Goal: Download file/media

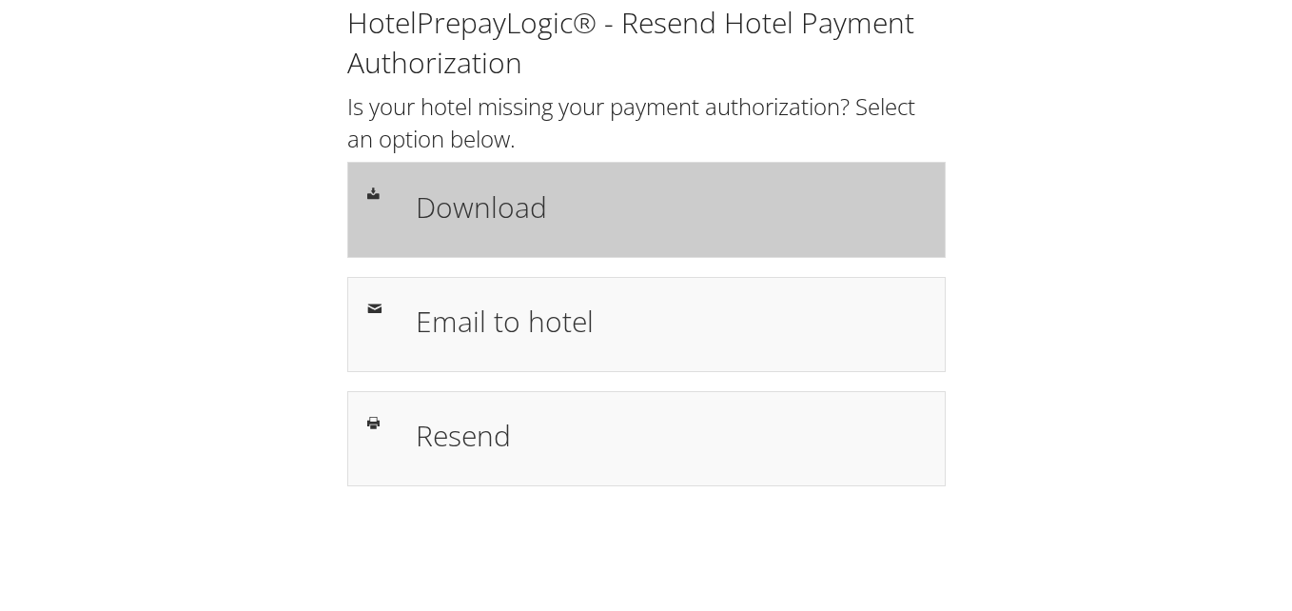
click at [575, 176] on div "Download" at bounding box center [646, 209] width 599 height 95
click at [599, 199] on h1 "Download" at bounding box center [671, 207] width 510 height 43
click at [601, 186] on h1 "Download" at bounding box center [671, 207] width 510 height 43
click at [548, 227] on h1 "Download" at bounding box center [671, 207] width 510 height 43
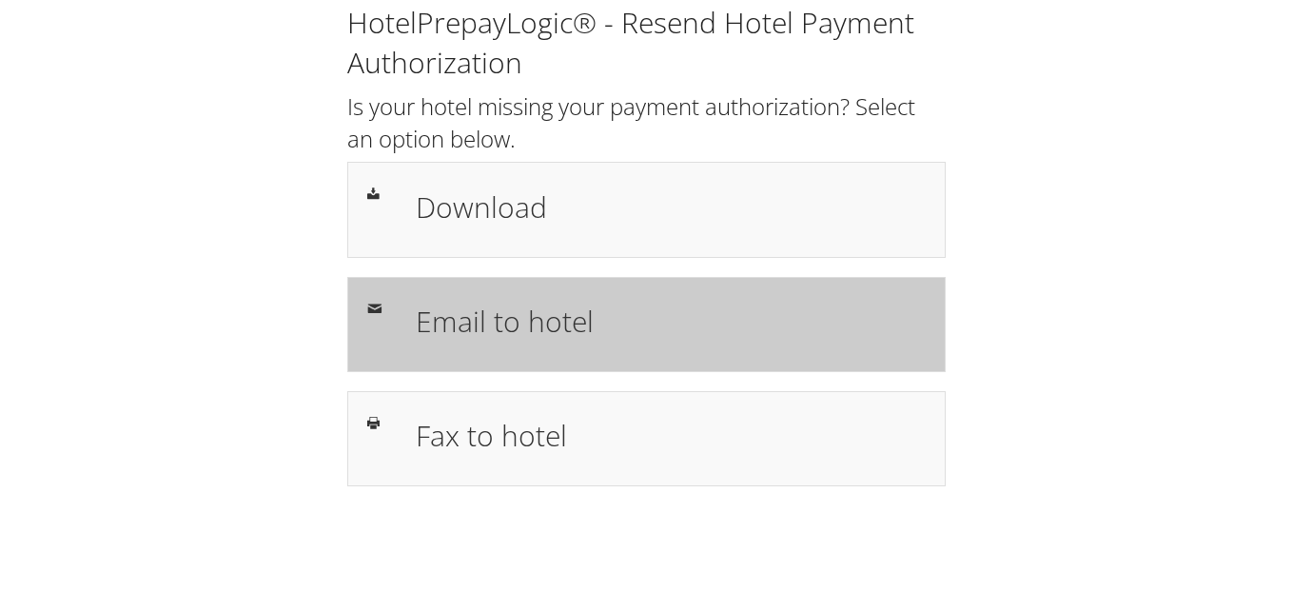
click at [522, 366] on div "Email to hotel" at bounding box center [646, 324] width 599 height 95
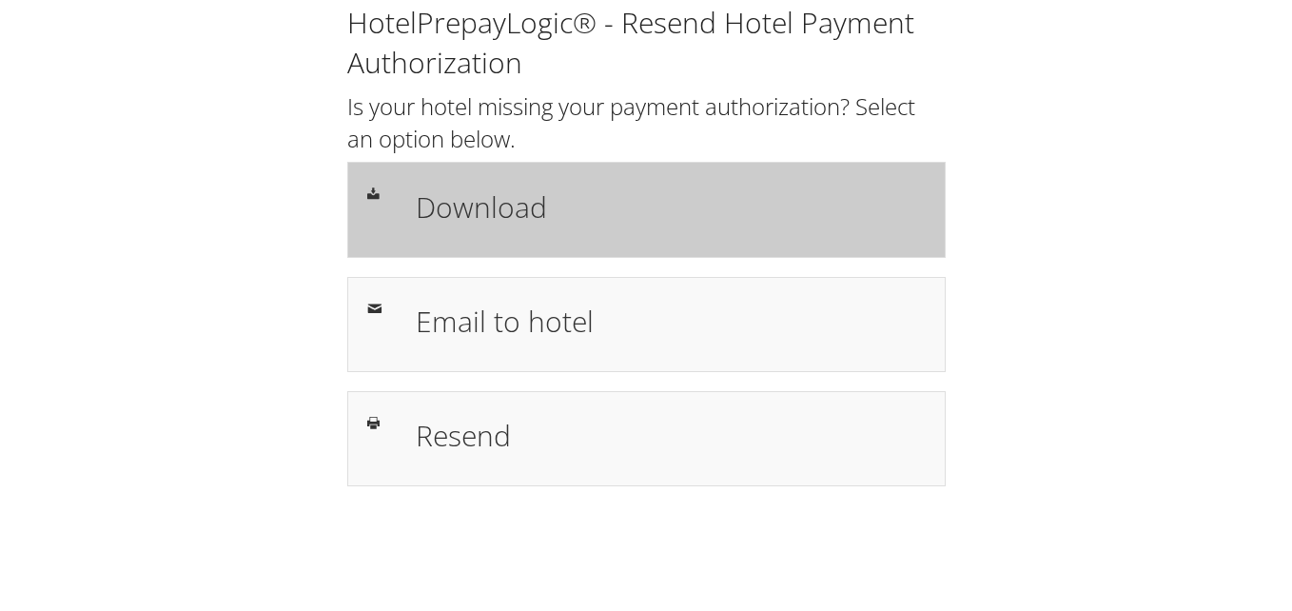
click at [583, 233] on div "Download" at bounding box center [671, 209] width 539 height 55
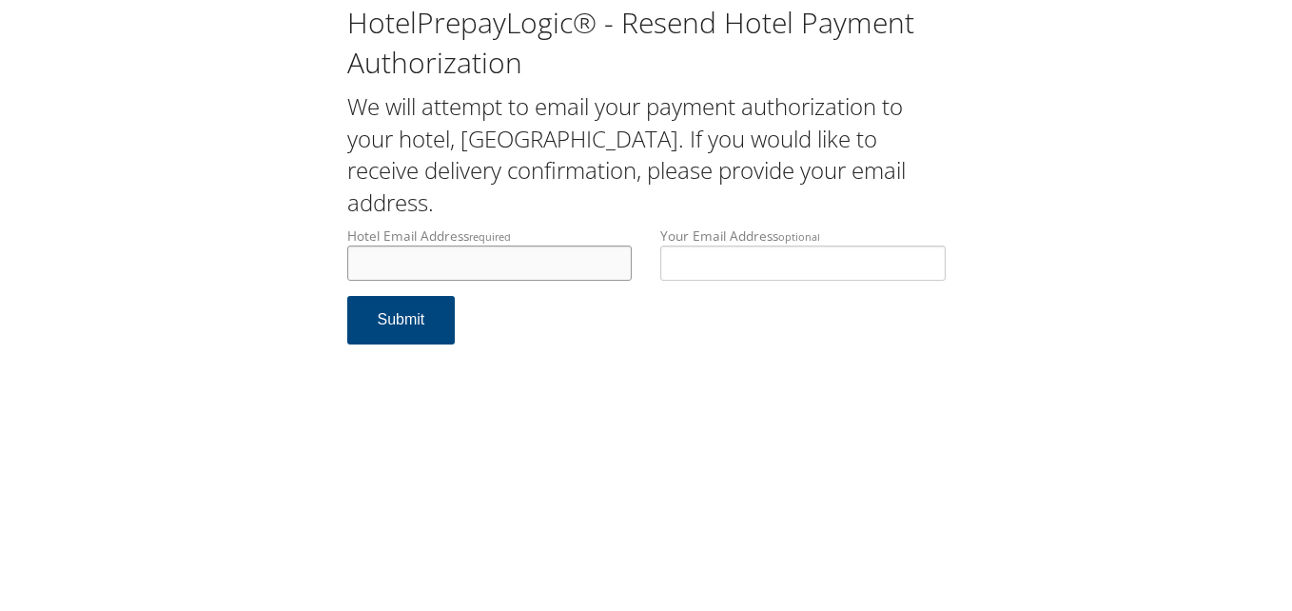
click at [394, 273] on input "Hotel Email Address required" at bounding box center [489, 263] width 285 height 35
click at [390, 265] on input "Hotel Email Address required" at bounding box center [489, 263] width 285 height 35
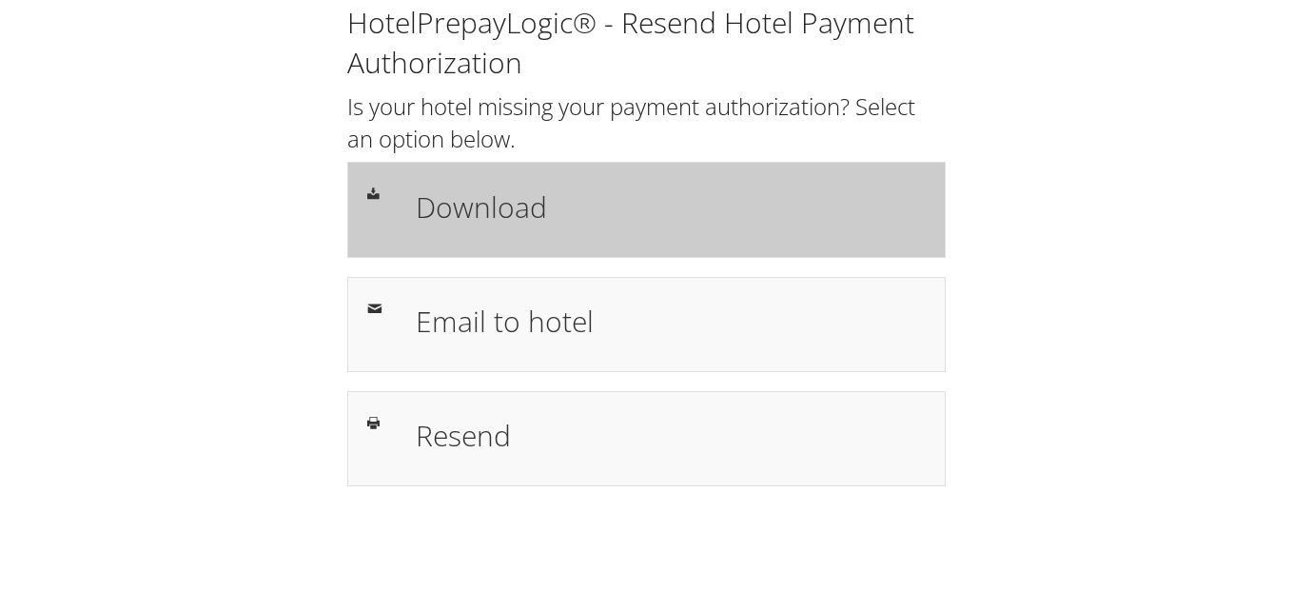
click at [725, 240] on div "Download" at bounding box center [646, 209] width 599 height 95
